Goal: Use online tool/utility

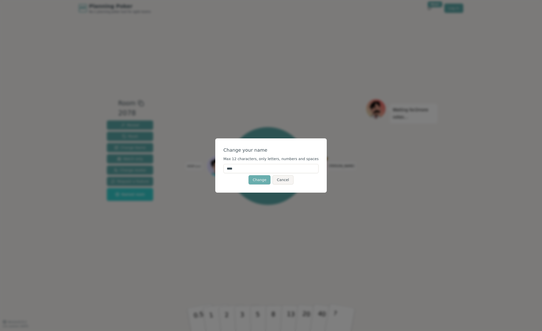
click at [266, 181] on button "Change" at bounding box center [259, 179] width 22 height 9
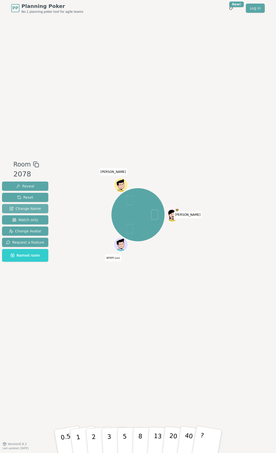
click at [38, 208] on span "Change Name" at bounding box center [24, 208] width 31 height 5
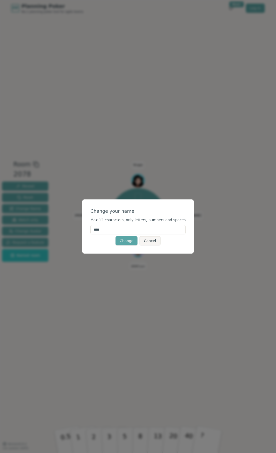
drag, startPoint x: 107, startPoint y: 229, endPoint x: 90, endPoint y: 226, distance: 17.1
click at [90, 226] on div "Change your name Max 12 characters, only letters, numbers and spaces **** Chang…" at bounding box center [138, 227] width 112 height 54
type input "*****"
click at [120, 241] on button "Change" at bounding box center [127, 240] width 22 height 9
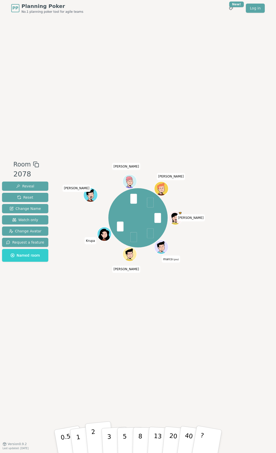
click at [90, 330] on button "2" at bounding box center [99, 442] width 29 height 41
click at [77, 330] on p "1" at bounding box center [79, 443] width 8 height 28
click at [91, 330] on button "2" at bounding box center [99, 442] width 29 height 41
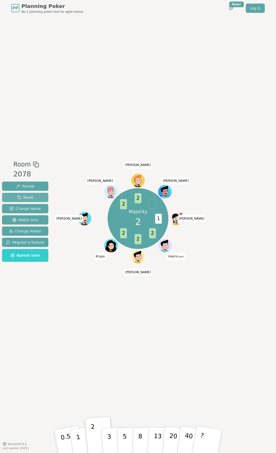
click at [31, 196] on span "Reset" at bounding box center [25, 197] width 16 height 5
click at [90, 330] on button "2" at bounding box center [99, 442] width 29 height 41
drag, startPoint x: 71, startPoint y: 330, endPoint x: 44, endPoint y: 230, distance: 103.2
click at [71, 327] on div "Room 2078 Reveal Reset Change Name Watch only Change Avatar Request a feature N…" at bounding box center [138, 230] width 276 height 428
click at [27, 199] on span "Reset" at bounding box center [25, 197] width 16 height 5
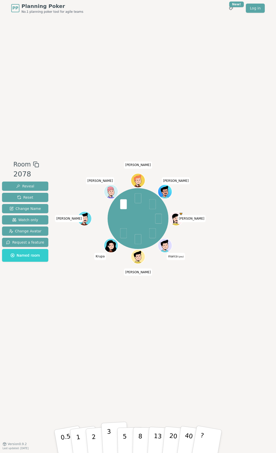
click at [111, 330] on p "3" at bounding box center [110, 442] width 6 height 28
click at [100, 314] on div "Room 2078 Reveal Reset Change Name Watch only Change Avatar Request a feature N…" at bounding box center [138, 230] width 276 height 428
click at [113, 38] on div "Room 2078 Reveal Reset Change Name Watch only Change Avatar Request a feature N…" at bounding box center [138, 230] width 276 height 428
